Goal: Communication & Community: Answer question/provide support

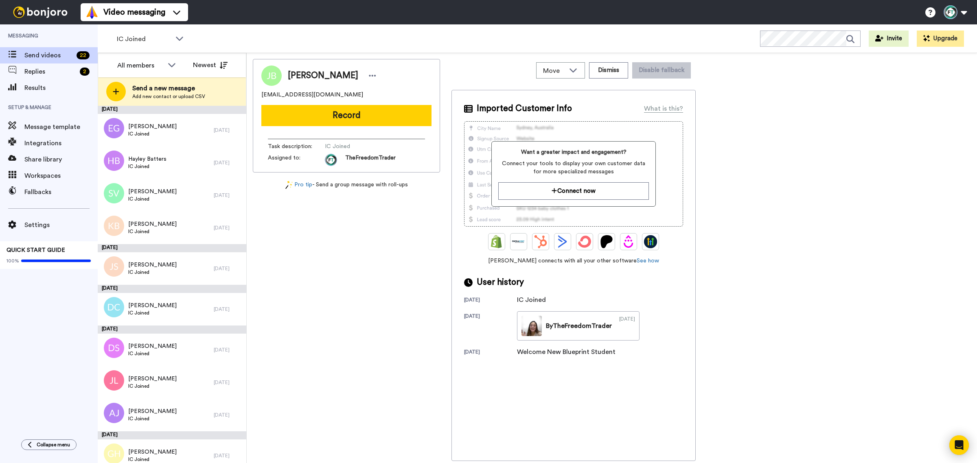
scroll to position [122, 0]
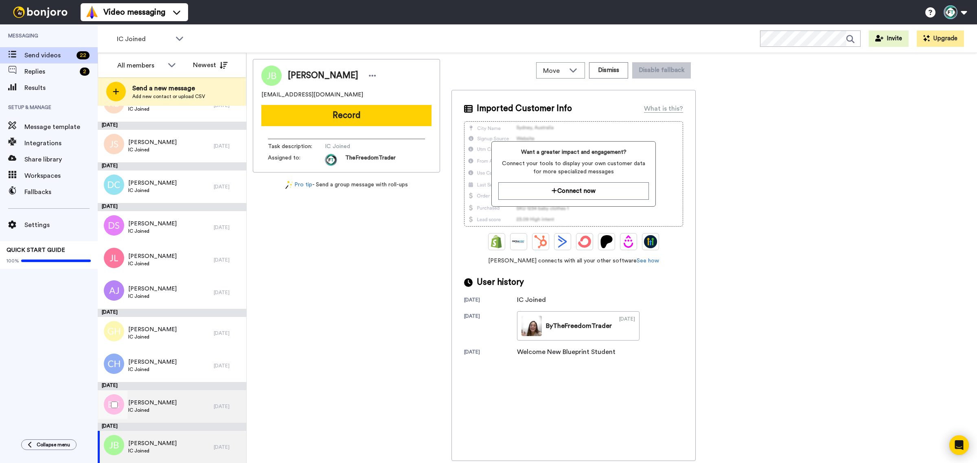
click at [163, 407] on span "IC Joined" at bounding box center [152, 410] width 48 height 7
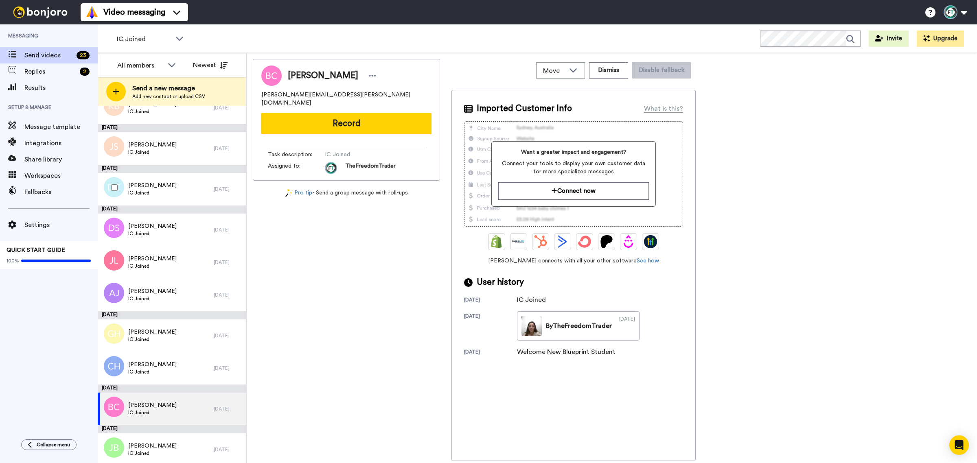
scroll to position [122, 0]
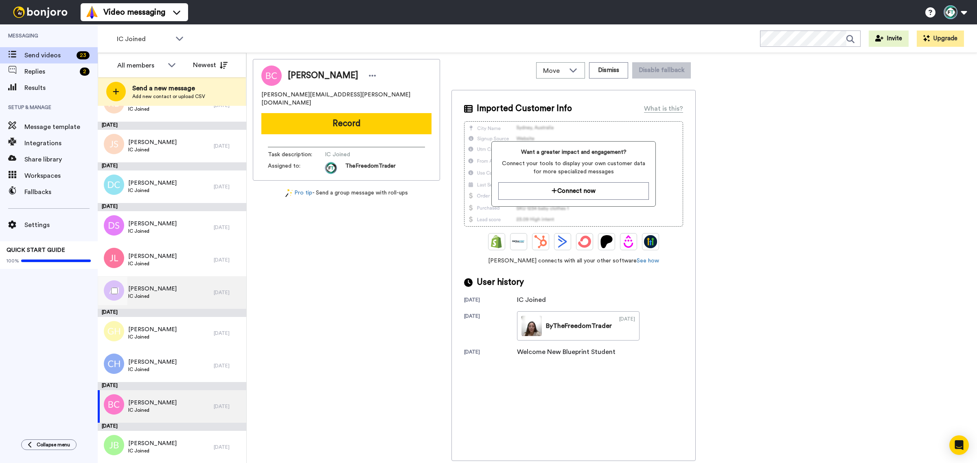
click at [166, 299] on div "Anna Johnson IC Joined" at bounding box center [156, 292] width 116 height 33
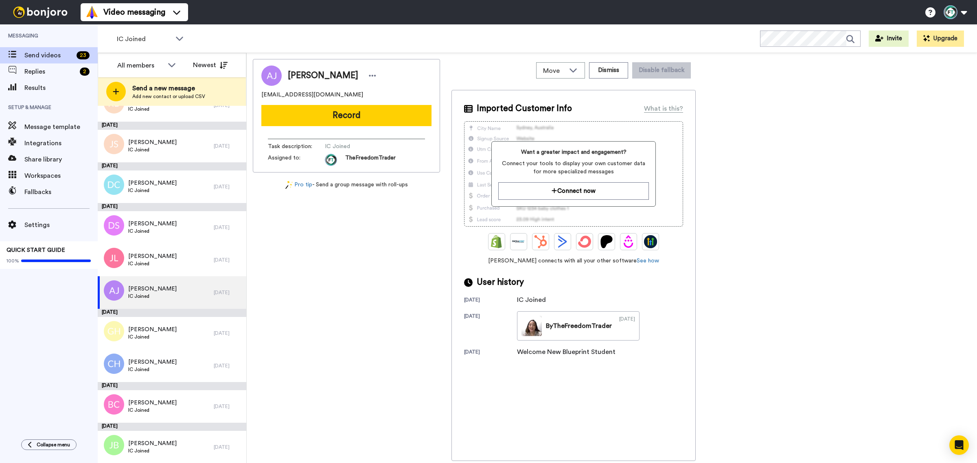
click at [329, 71] on span "Anna Johnson" at bounding box center [323, 76] width 70 height 12
copy span "Johnson"
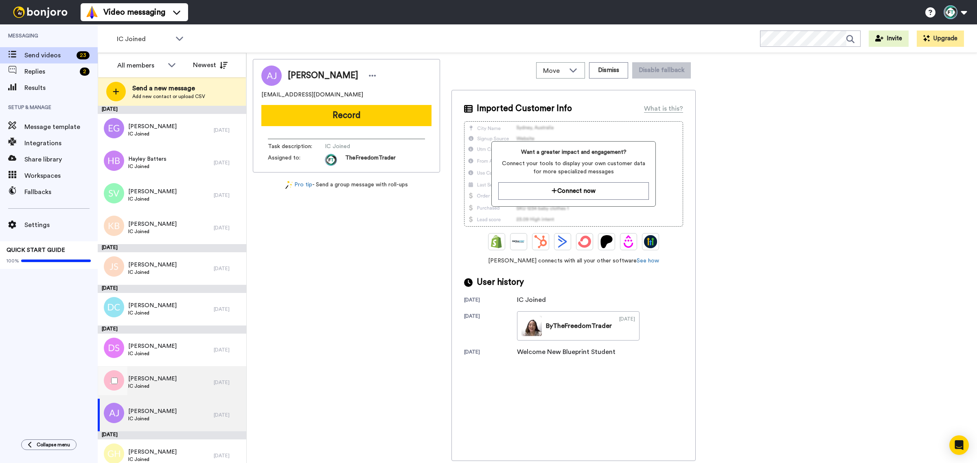
click at [169, 383] on div "Julia Lim IC Joined" at bounding box center [156, 382] width 116 height 33
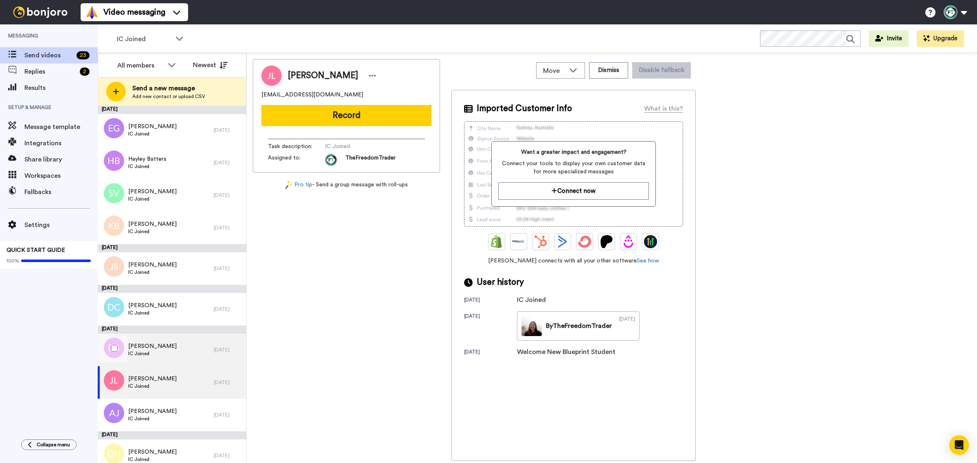
click at [161, 351] on span "IC Joined" at bounding box center [152, 353] width 48 height 7
click at [333, 72] on span "David Stevenson" at bounding box center [323, 76] width 70 height 12
click at [332, 72] on span "David Stevenson" at bounding box center [323, 76] width 70 height 12
copy span "Stevenson"
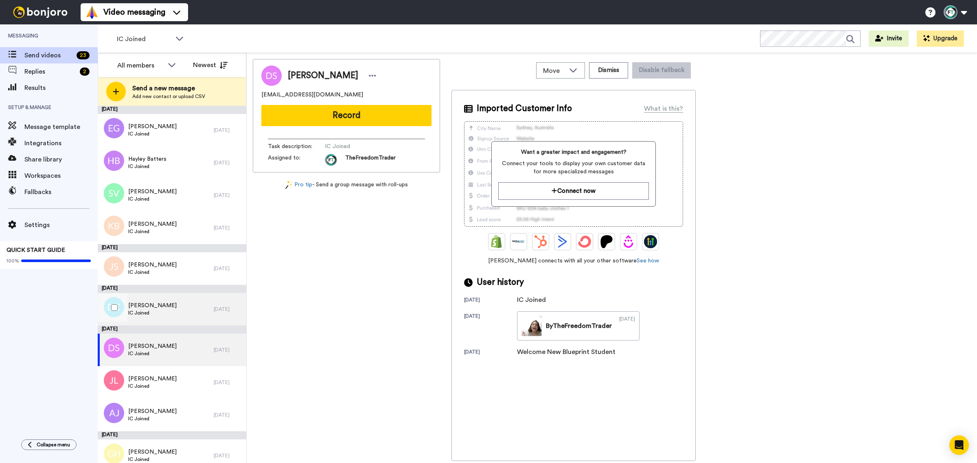
click at [163, 319] on div "Donna Carlson IC Joined" at bounding box center [156, 309] width 116 height 33
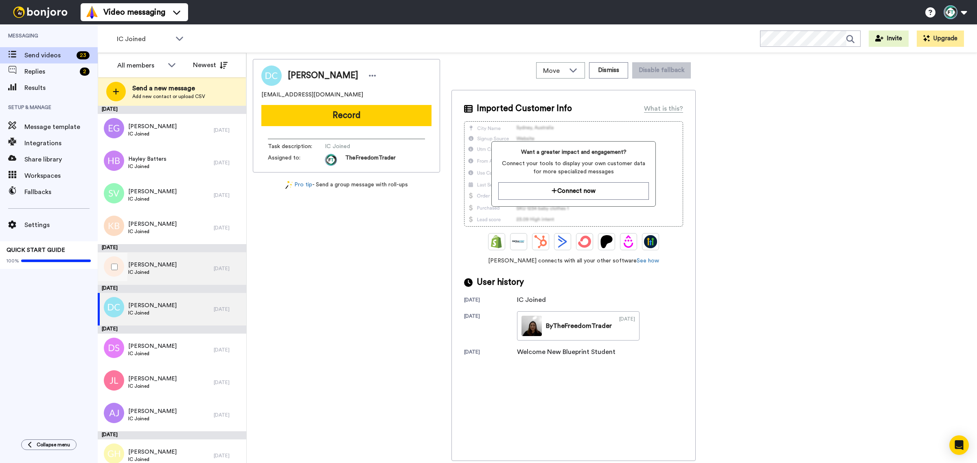
click at [172, 263] on div "Julianne Saluni IC Joined" at bounding box center [156, 268] width 116 height 33
click at [333, 74] on span "Julianne Saluni" at bounding box center [323, 76] width 70 height 12
copy span "Saluni"
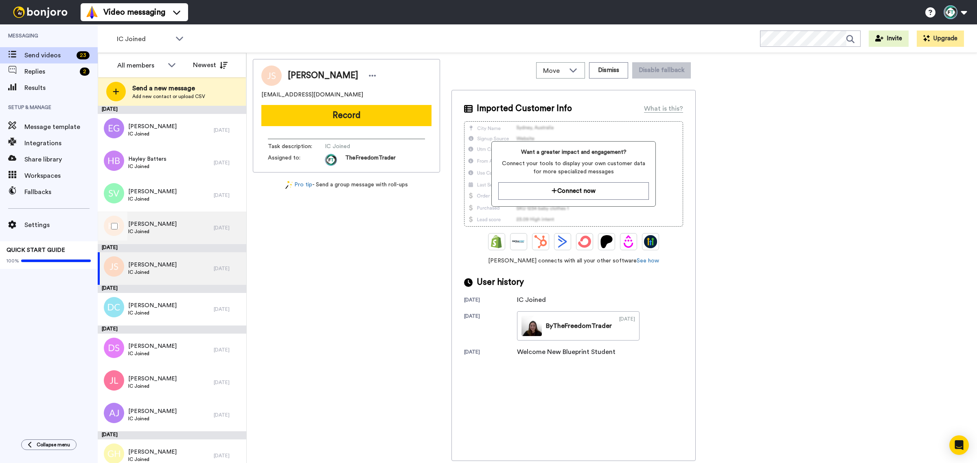
click at [159, 218] on div "Keith Barker IC Joined" at bounding box center [156, 228] width 116 height 33
click at [325, 78] on span "Keith Barker" at bounding box center [323, 76] width 70 height 12
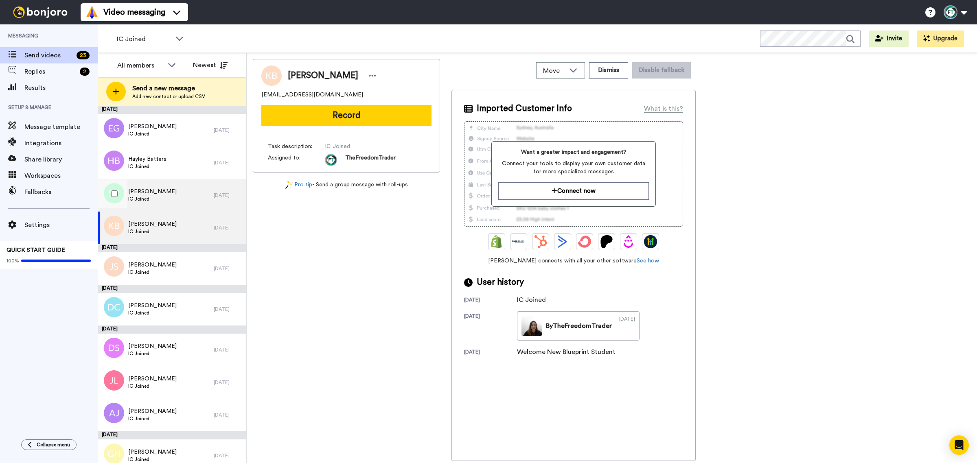
click at [156, 196] on span "IC Joined" at bounding box center [152, 199] width 48 height 7
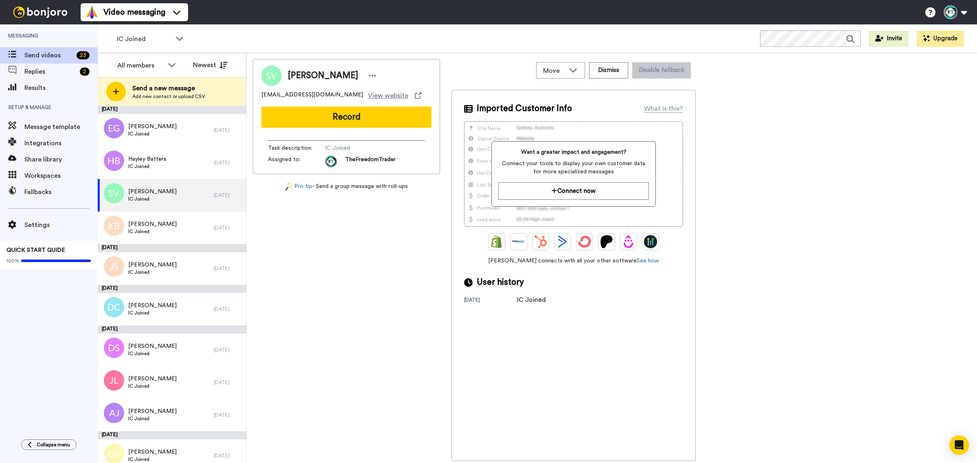
click at [339, 78] on span "Sam Van Assche" at bounding box center [323, 76] width 70 height 12
copy span "Assche"
click at [159, 164] on span "IC Joined" at bounding box center [147, 166] width 38 height 7
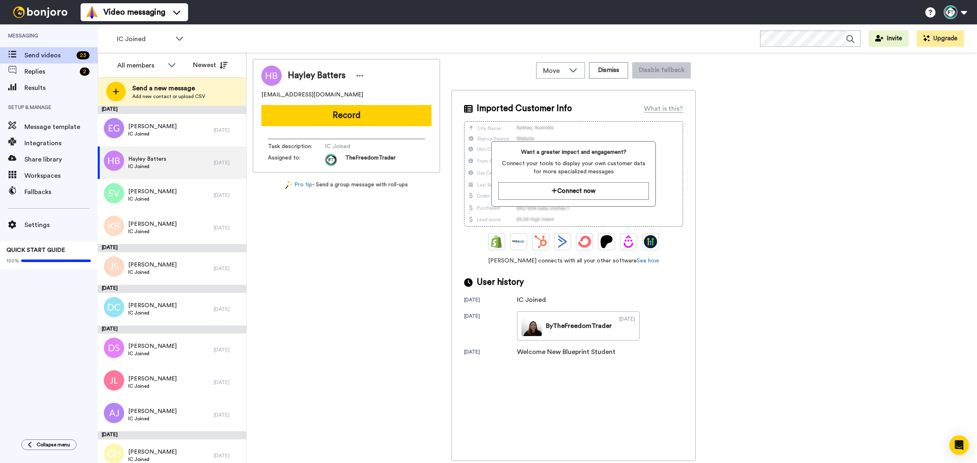
click at [331, 72] on span "Hayley Batters" at bounding box center [317, 76] width 58 height 12
copy span "Batters"
click at [162, 139] on div "Edwin Granada IC Joined" at bounding box center [156, 130] width 116 height 33
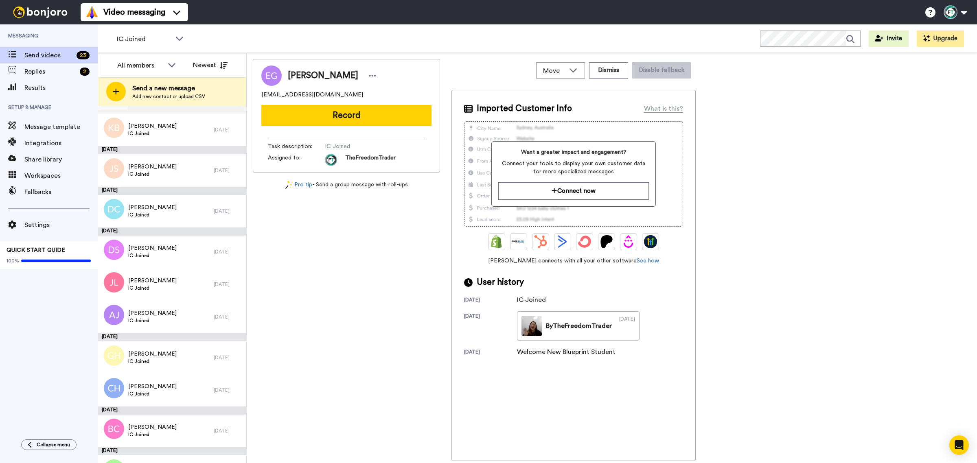
scroll to position [102, 0]
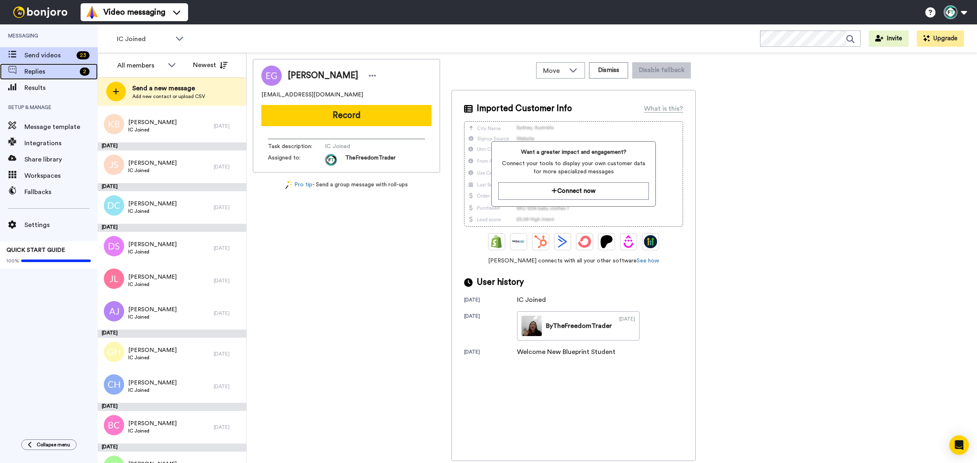
click at [31, 70] on span "Replies" at bounding box center [50, 72] width 52 height 10
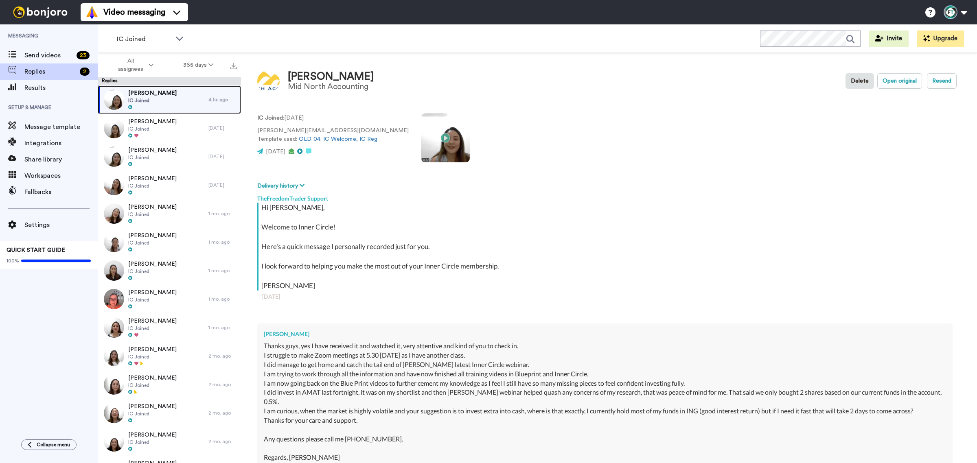
click at [162, 91] on span "[PERSON_NAME]" at bounding box center [152, 93] width 48 height 8
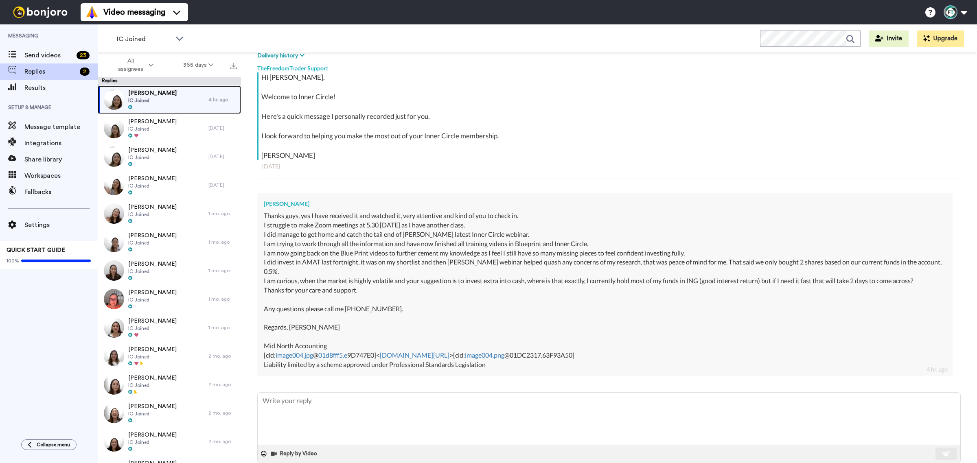
scroll to position [137, 0]
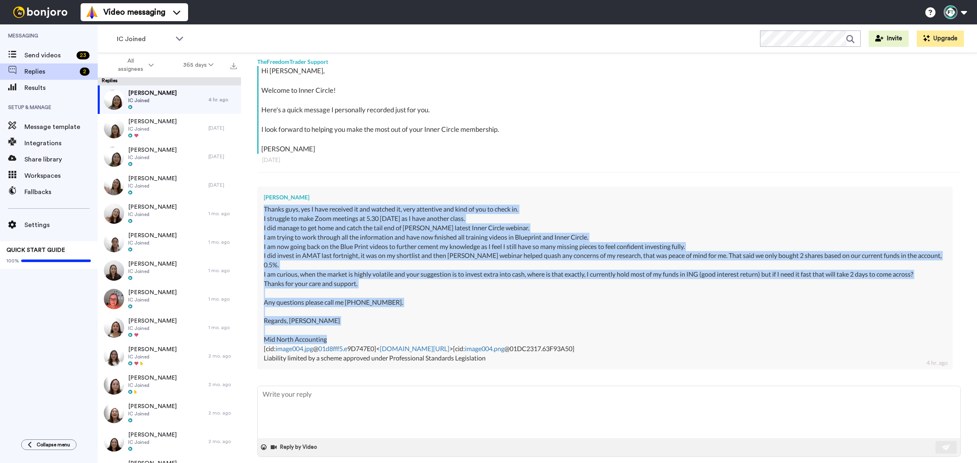
drag, startPoint x: 328, startPoint y: 333, endPoint x: 265, endPoint y: 210, distance: 138.5
click at [265, 210] on div "Thanks guys, yes I have received it and watched it, very attentive and kind of …" at bounding box center [605, 284] width 682 height 158
copy div "Loremi dolo, sit A cons adipisci el sed doeiusm te, inci utlaboree dol magn al …"
click at [290, 389] on textarea at bounding box center [609, 412] width 702 height 52
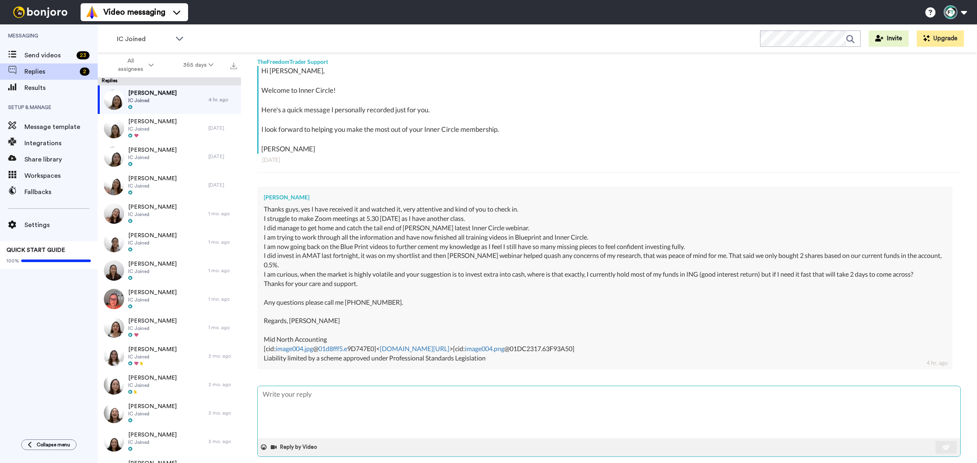
paste textarea "Hi [PERSON_NAME], Thanks so much for your message. It’s fantastic to hear how m…"
type textarea "x"
type textarea "Hi [PERSON_NAME], Thanks so much for your message. It’s fantastic to hear how m…"
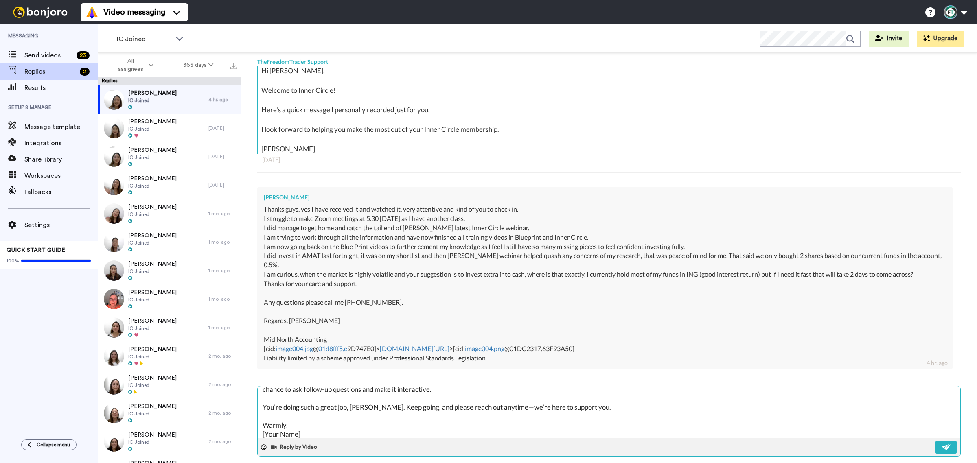
scroll to position [80, 0]
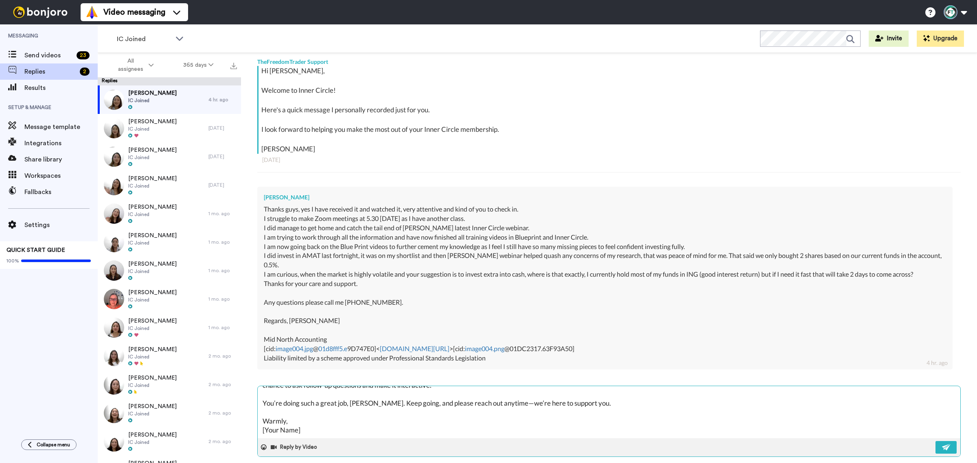
drag, startPoint x: 302, startPoint y: 424, endPoint x: 261, endPoint y: 421, distance: 41.2
click at [261, 421] on textarea "Hi [PERSON_NAME], Thanks so much for your message. It’s fantastic to hear how m…" at bounding box center [609, 412] width 702 height 52
type textarea "x"
type textarea "Hi [PERSON_NAME], Thanks so much for your message. It’s fantastic to hear how m…"
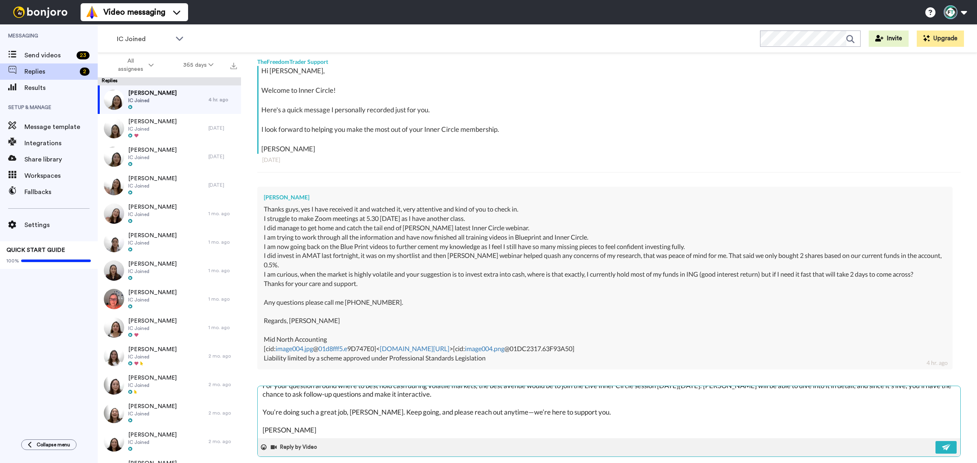
type textarea "x"
type textarea "Hi [PERSON_NAME], Thanks so much for your message. It’s fantastic to hear how m…"
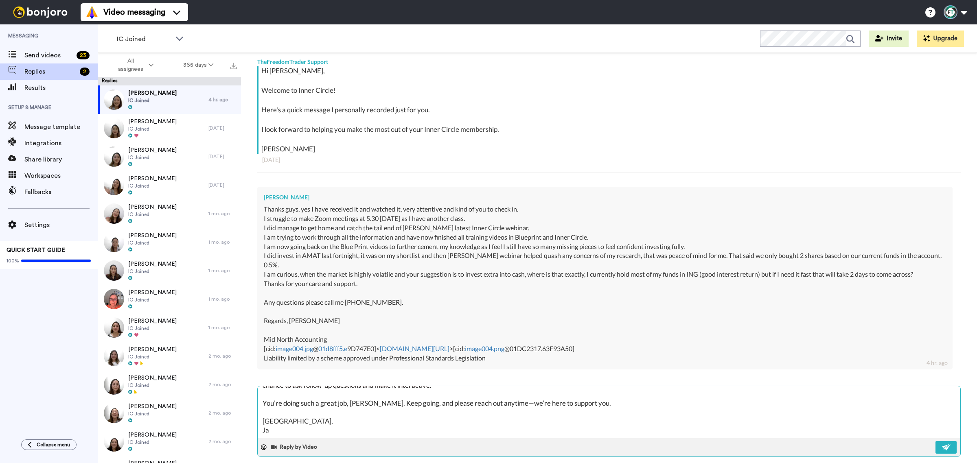
type textarea "x"
type textarea "Hi [PERSON_NAME], Thanks so much for your message. It’s fantastic to hear how m…"
type textarea "x"
type textarea "Hi [PERSON_NAME], Thanks so much for your message. It’s fantastic to hear how m…"
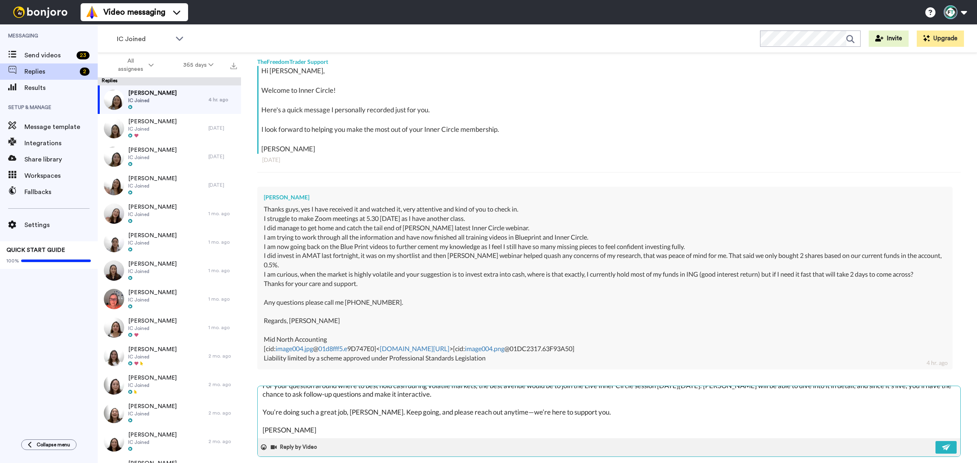
type textarea "x"
type textarea "Hi [PERSON_NAME], Thanks so much for your message. It’s fantastic to hear how m…"
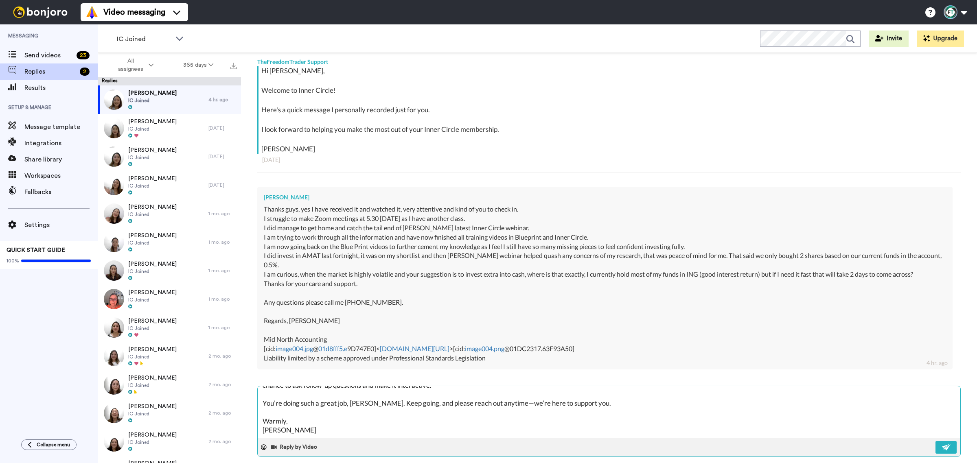
type textarea "x"
type textarea "Hi [PERSON_NAME], Thanks so much for your message. It’s fantastic to hear how m…"
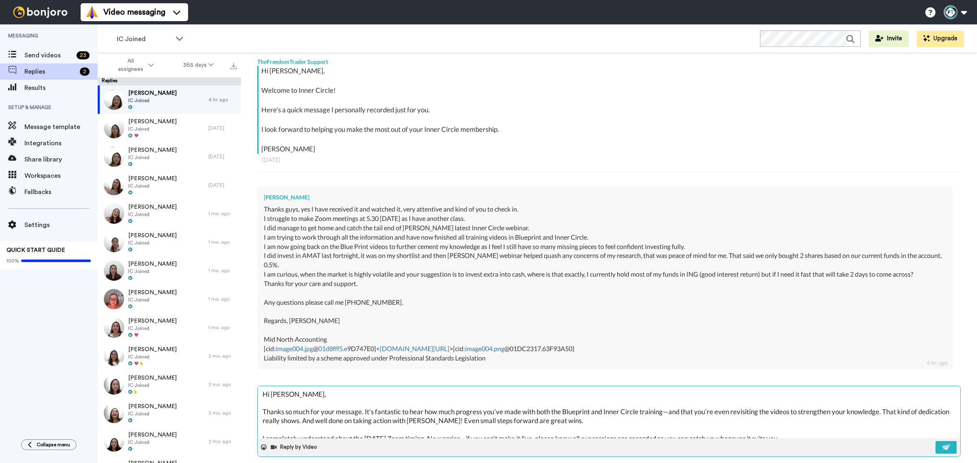
scroll to position [51, 0]
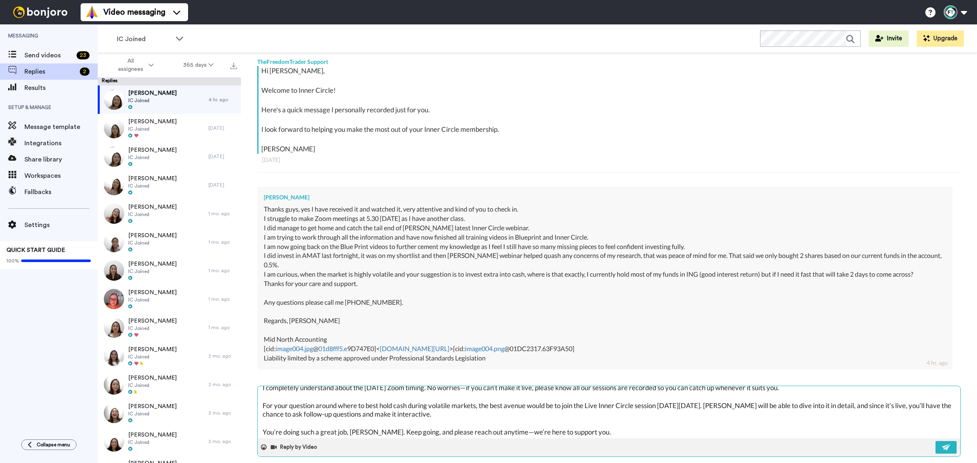
click at [751, 395] on textarea "Hi [PERSON_NAME], Thanks so much for your message. It’s fantastic to hear how m…" at bounding box center [609, 412] width 702 height 52
type textarea "x"
type textarea "Hi [PERSON_NAME], Thanks so much for your message. It’s fantastic to hear how m…"
type textarea "x"
type textarea "Hi [PERSON_NAME], Thanks so much for your message. It’s fantastic to hear how m…"
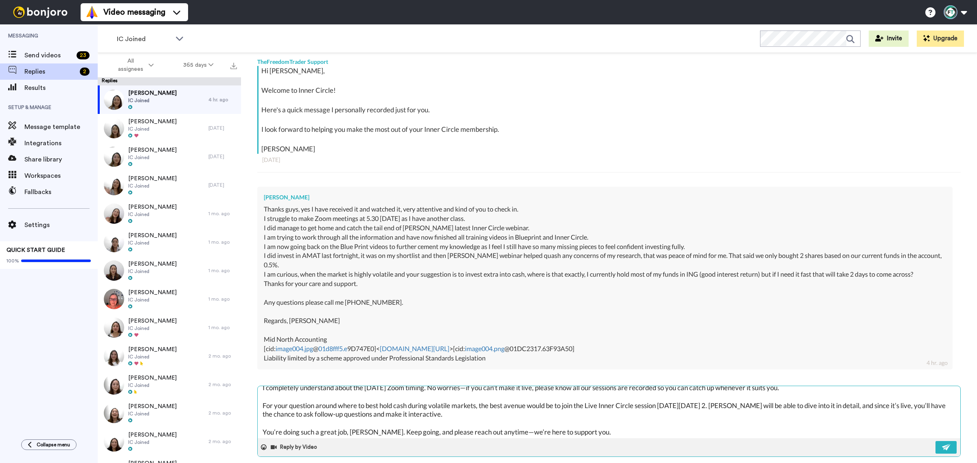
type textarea "x"
type textarea "Hi [PERSON_NAME], Thanks so much for your message. It’s fantastic to hear how m…"
type textarea "x"
type textarea "Hi [PERSON_NAME], Thanks so much for your message. It’s fantastic to hear how m…"
type textarea "x"
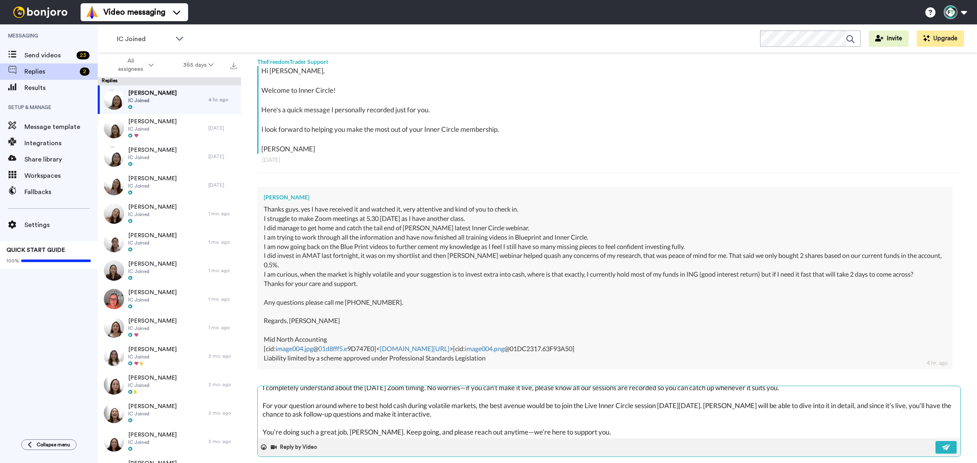
type textarea "Hi [PERSON_NAME], Thanks so much for your message. It’s fantastic to hear how m…"
click at [502, 421] on textarea "Hi [PERSON_NAME], Thanks so much for your message. It’s fantastic to hear how m…" at bounding box center [609, 412] width 702 height 52
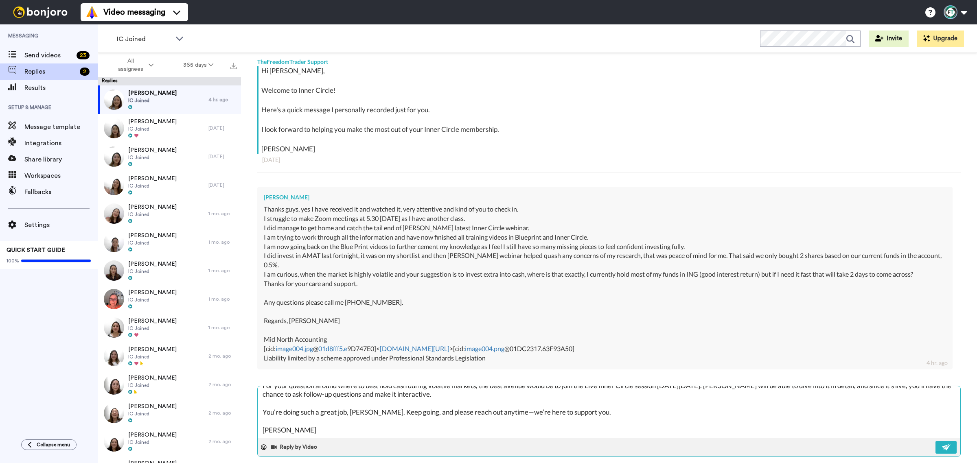
click at [292, 419] on textarea "Hi [PERSON_NAME], Thanks so much for your message. It’s fantastic to hear how m…" at bounding box center [609, 412] width 702 height 52
type textarea "x"
type textarea "Hi [PERSON_NAME], Thanks so much for your message. It’s fantastic to hear how m…"
click at [264, 444] on icon at bounding box center [264, 447] width 6 height 6
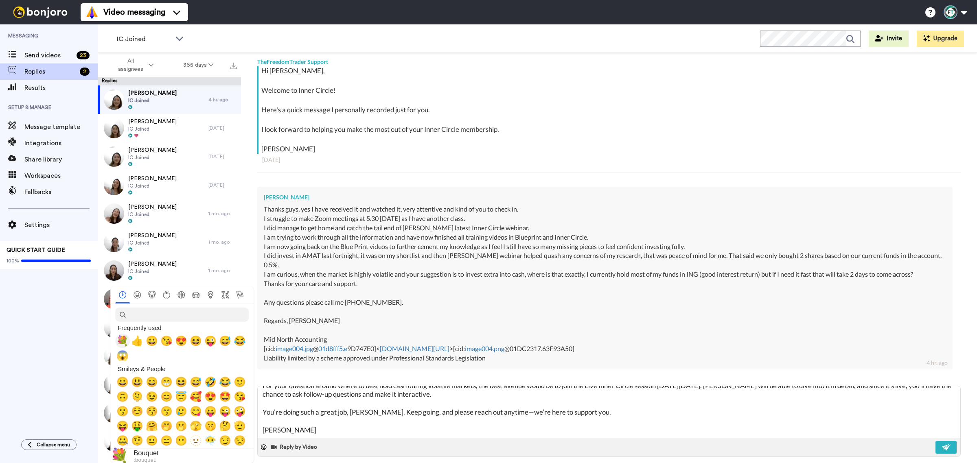
click at [119, 336] on span "💐" at bounding box center [122, 340] width 12 height 11
type textarea "x"
type textarea "Hi [PERSON_NAME], Thanks so much for your message. It’s fantastic to hear how m…"
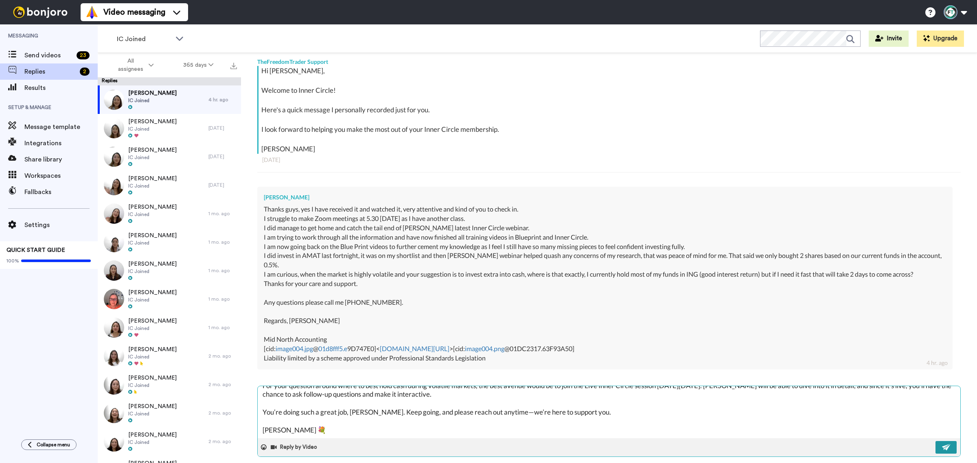
click at [935, 441] on button at bounding box center [945, 447] width 21 height 13
type textarea "x"
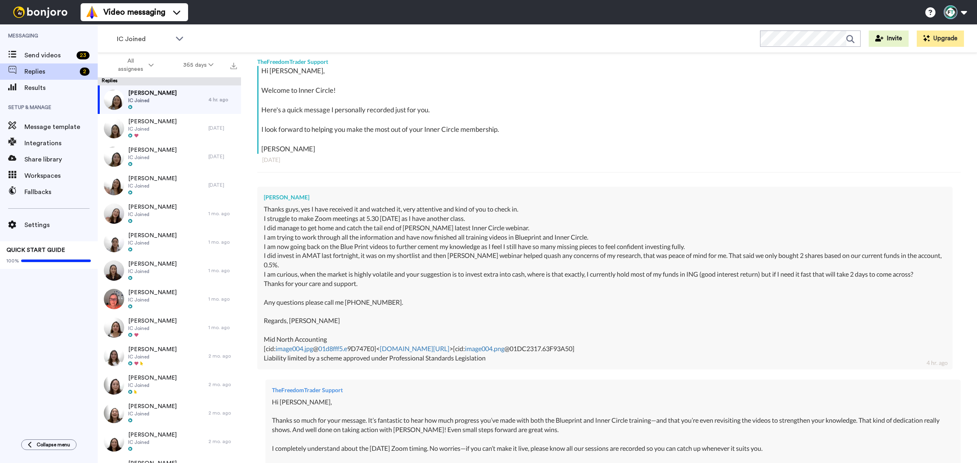
scroll to position [289, 0]
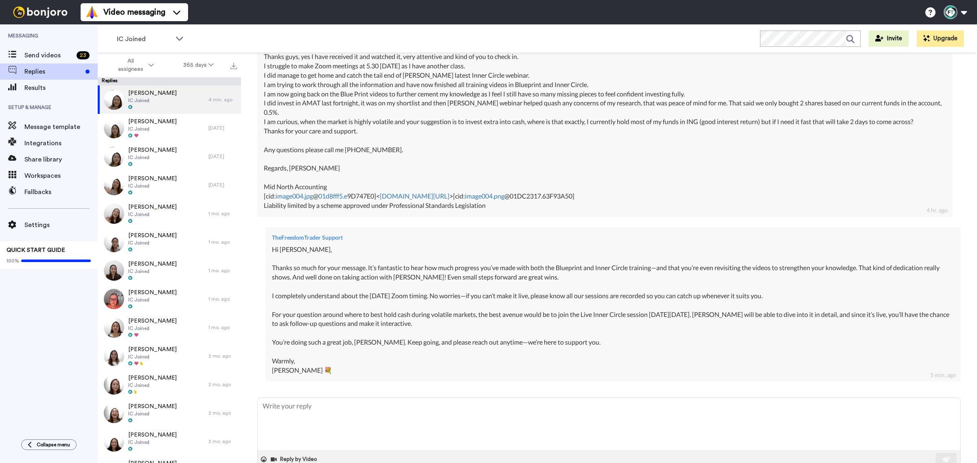
type textarea "x"
